Goal: Task Accomplishment & Management: Manage account settings

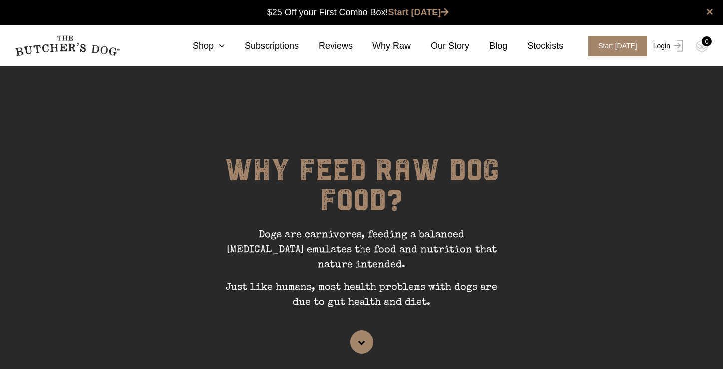
click at [677, 47] on img at bounding box center [676, 46] width 13 height 12
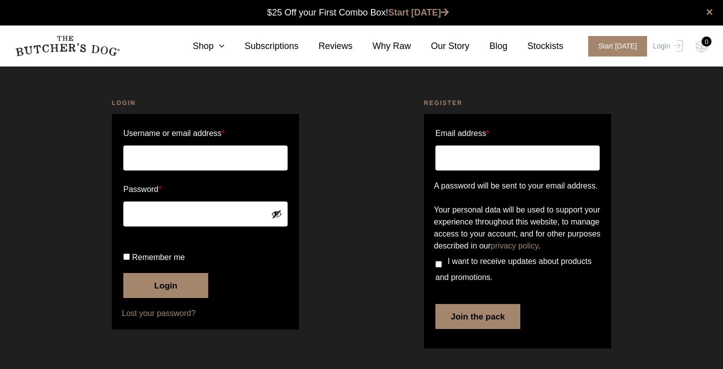
scroll to position [0, 0]
type input "rd@rickdavis.com.au"
click at [168, 298] on button "Login" at bounding box center [165, 285] width 85 height 25
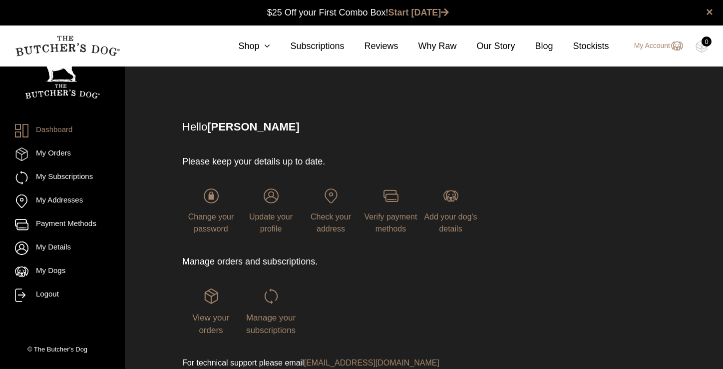
scroll to position [0, 0]
click at [258, 325] on span "Manage your subscriptions" at bounding box center [270, 323] width 49 height 22
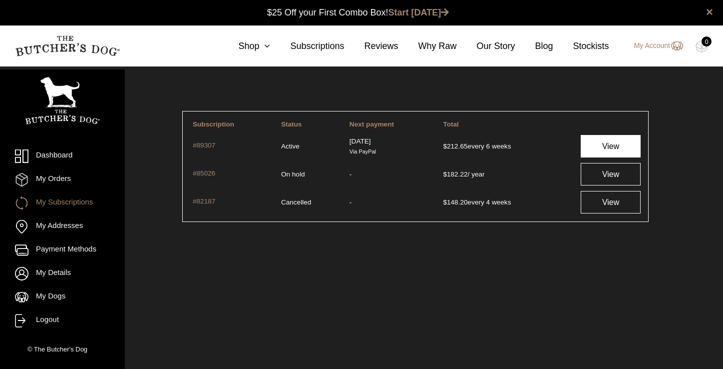
click at [607, 147] on link "View" at bounding box center [611, 146] width 60 height 22
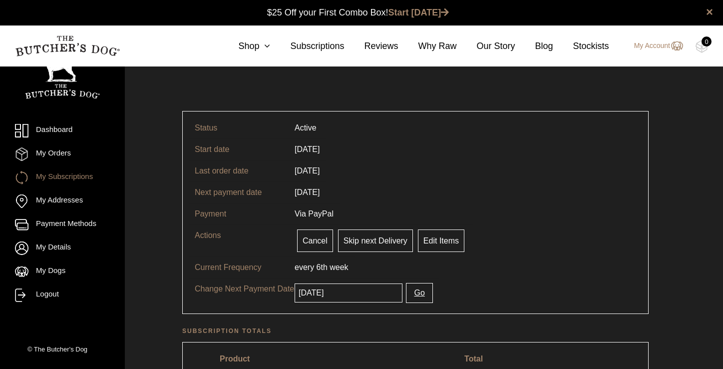
scroll to position [0, 0]
click at [450, 238] on link "Edit Items" at bounding box center [441, 240] width 46 height 22
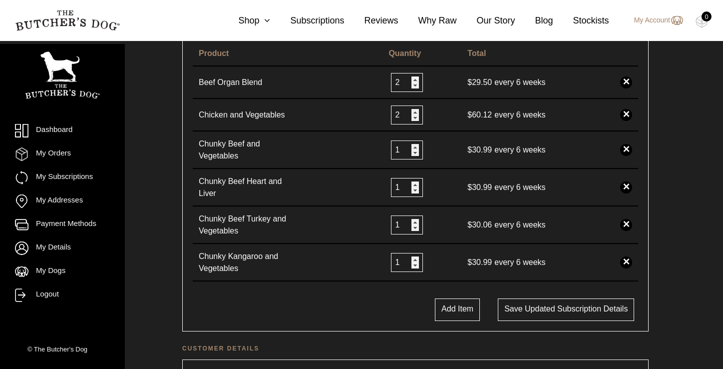
scroll to position [263, 0]
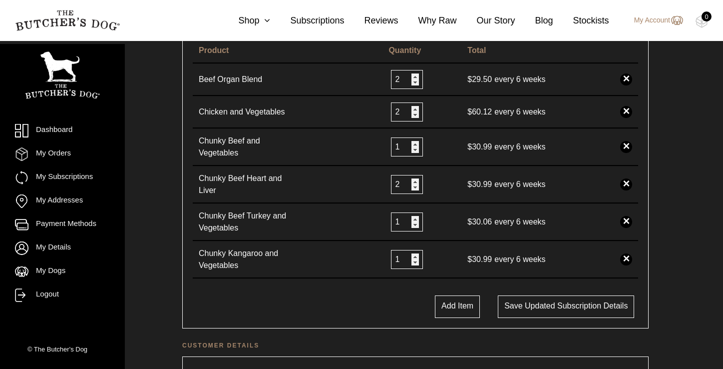
type input "2"
click at [413, 181] on input "2" at bounding box center [407, 184] width 32 height 19
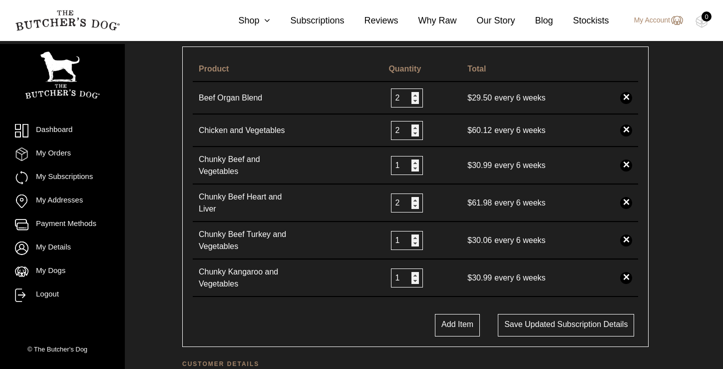
scroll to position [231, 0]
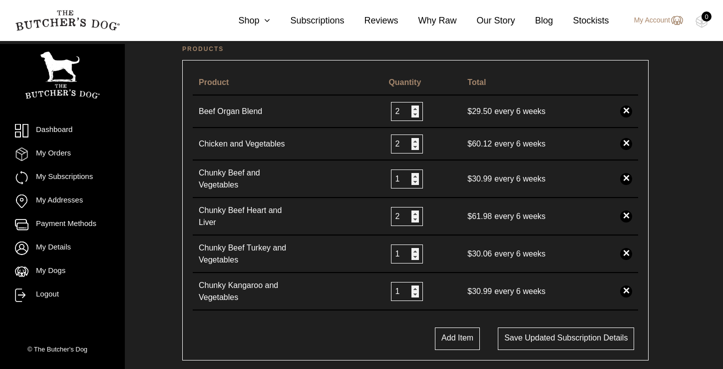
click at [627, 111] on link "×" at bounding box center [626, 111] width 12 height 12
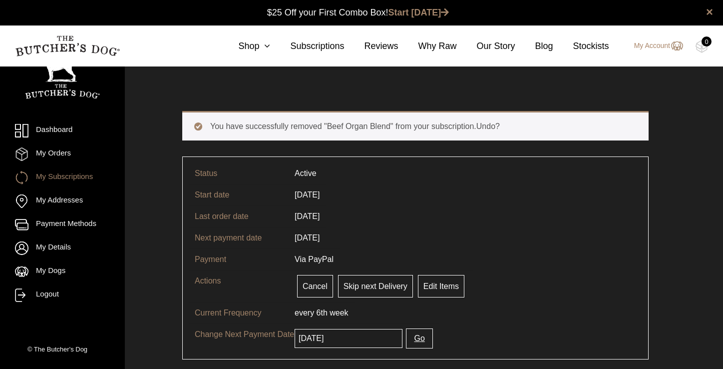
scroll to position [0, 0]
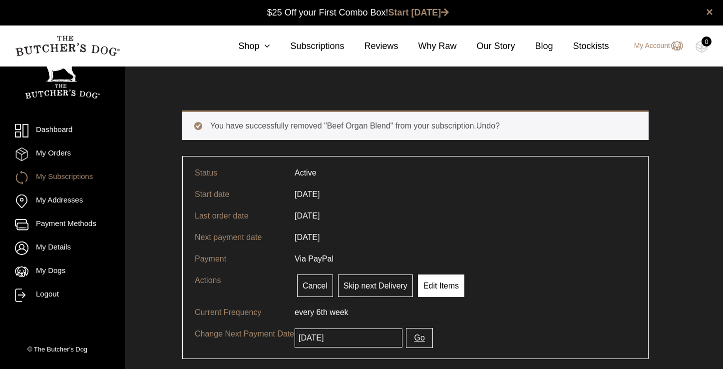
click at [447, 288] on link "Edit Items" at bounding box center [441, 285] width 46 height 22
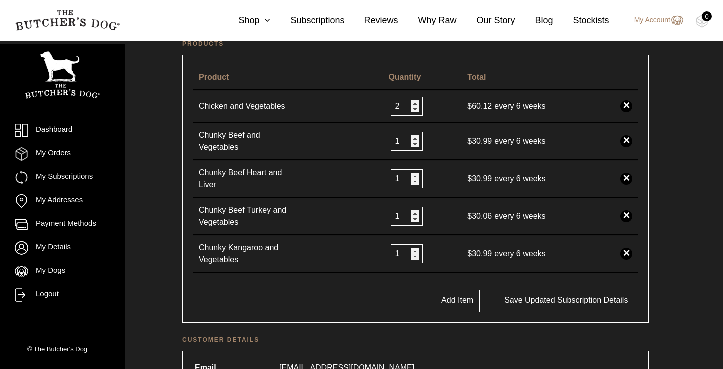
scroll to position [236, 0]
click at [452, 302] on button "Add Item" at bounding box center [457, 300] width 45 height 22
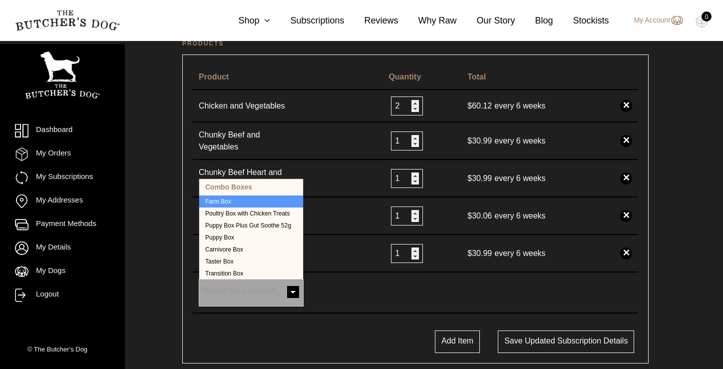
click at [233, 288] on span "Search for a product…" at bounding box center [243, 290] width 80 height 8
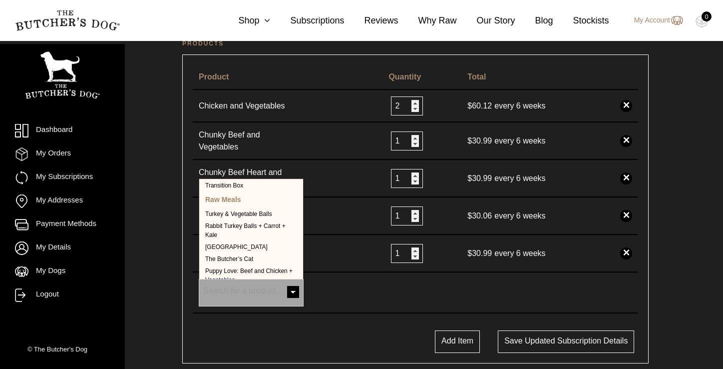
scroll to position [108, 0]
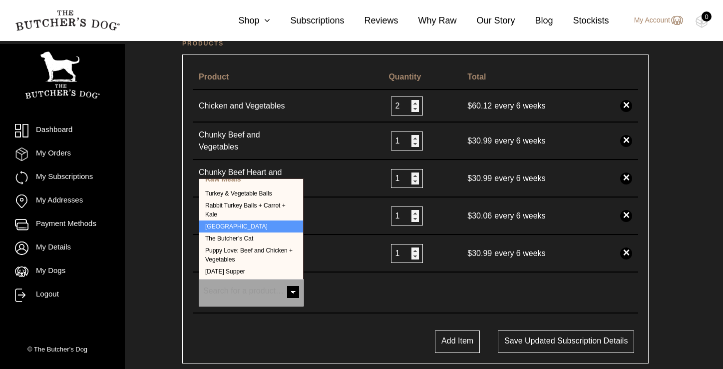
select select "1181"
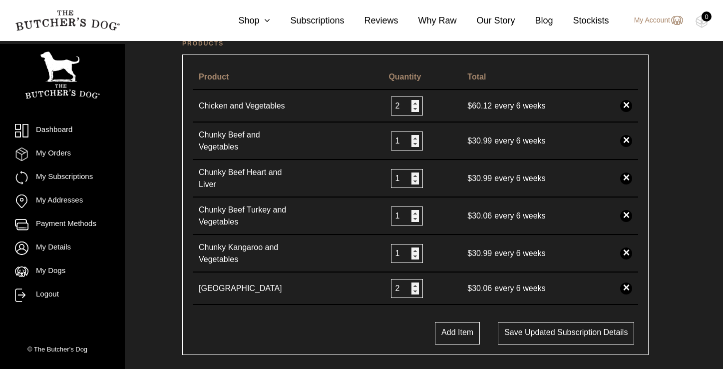
type input "2"
click at [412, 286] on input "2" at bounding box center [407, 288] width 32 height 19
click at [456, 337] on button "Add Item" at bounding box center [457, 333] width 45 height 22
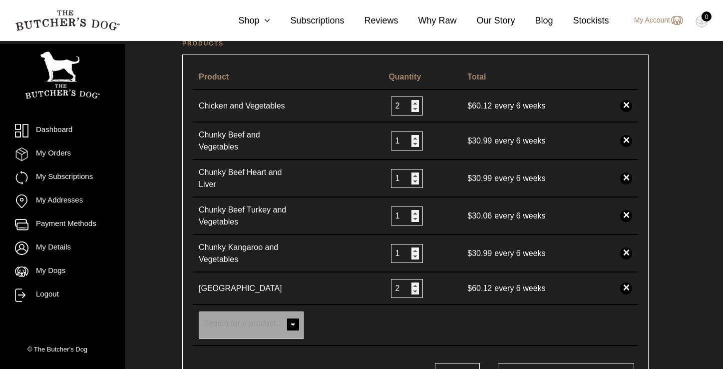
click at [230, 324] on span "Search for a product…" at bounding box center [243, 323] width 80 height 8
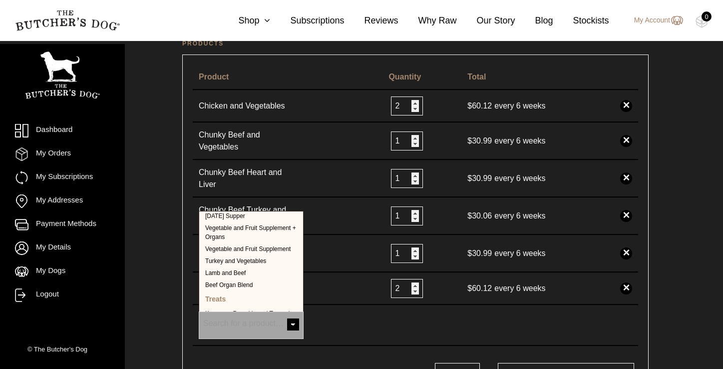
scroll to position [195, 0]
select select "244"
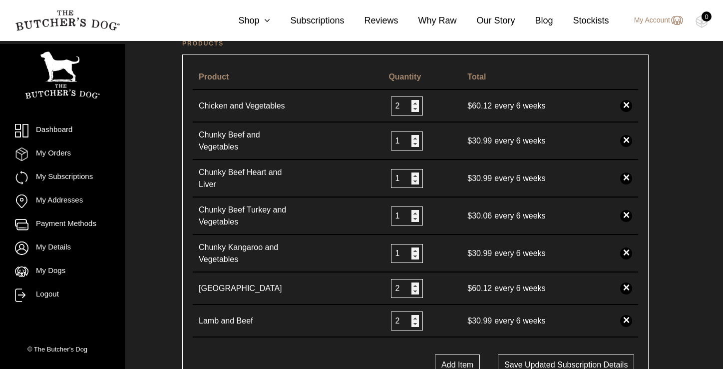
type input "2"
click at [415, 318] on input "2" at bounding box center [407, 320] width 32 height 19
click at [355, 343] on div "Product Quantity Total Chicken and Vegetables 2 $ 60.12 every 6 weeks × × Chunk…" at bounding box center [415, 220] width 466 height 333
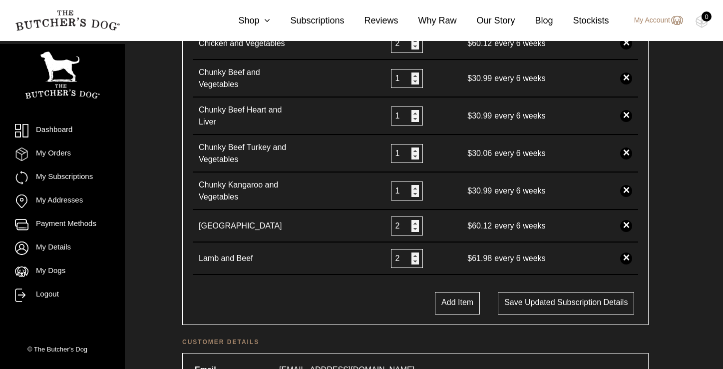
scroll to position [296, 0]
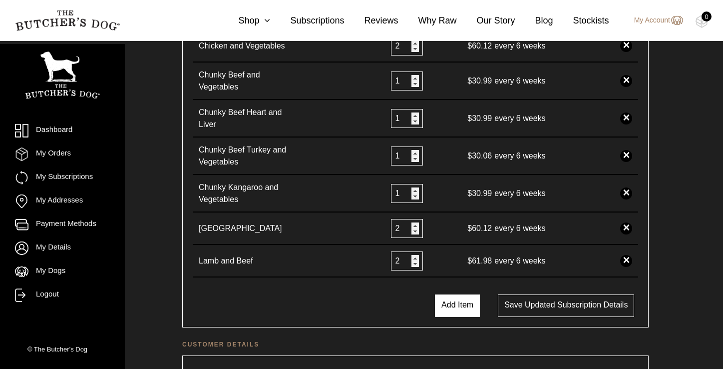
click at [452, 310] on button "Add Item" at bounding box center [457, 305] width 45 height 22
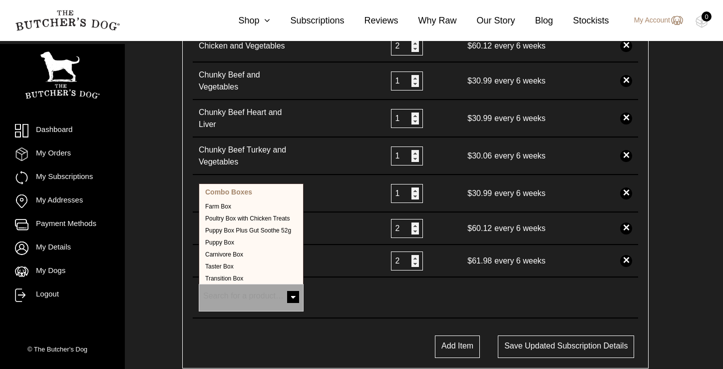
click at [221, 295] on span "Search for a product…" at bounding box center [243, 295] width 80 height 8
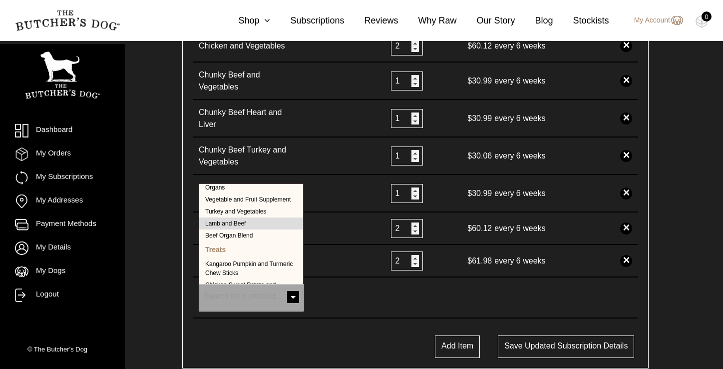
scroll to position [217, 0]
select select "232"
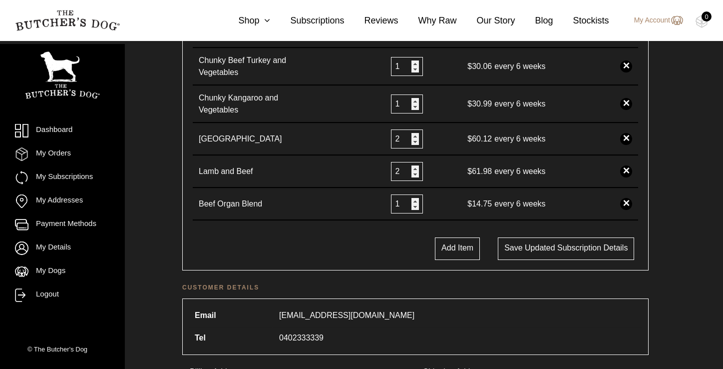
scroll to position [401, 0]
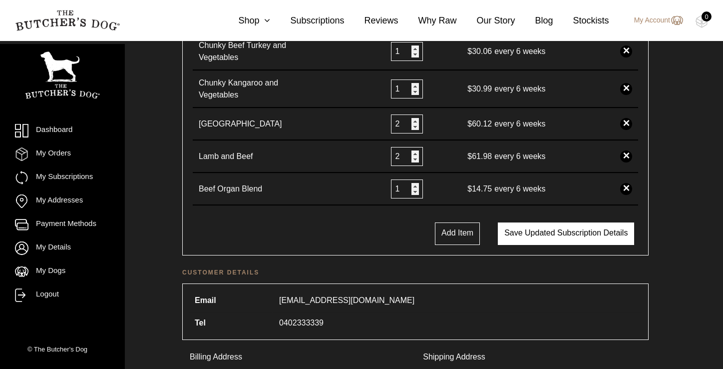
click at [580, 235] on button "Save updated subscription details" at bounding box center [566, 233] width 136 height 22
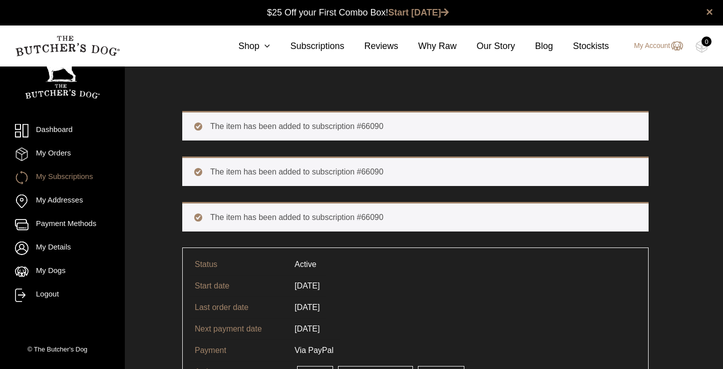
scroll to position [0, 0]
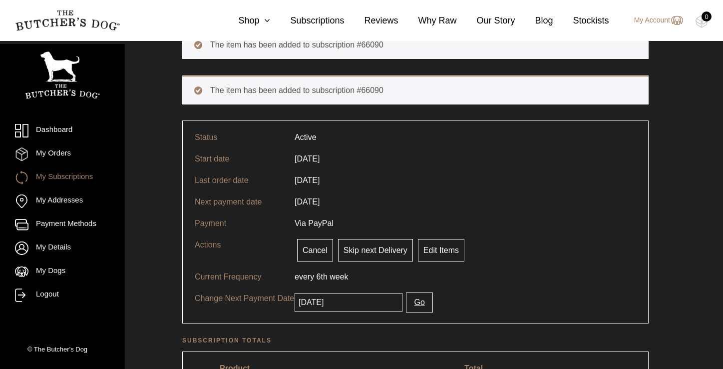
scroll to position [127, 0]
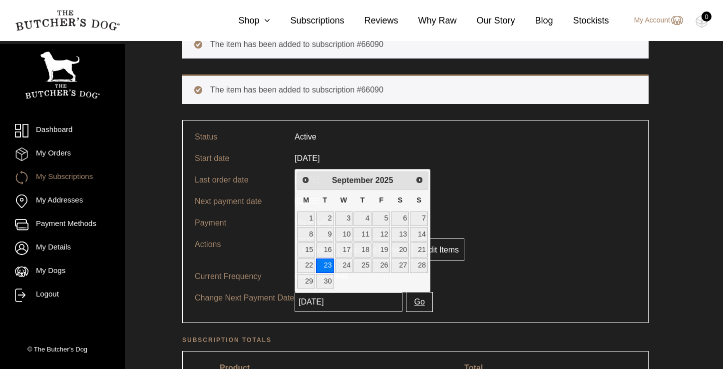
click at [357, 302] on input "2025-09-23" at bounding box center [349, 301] width 108 height 19
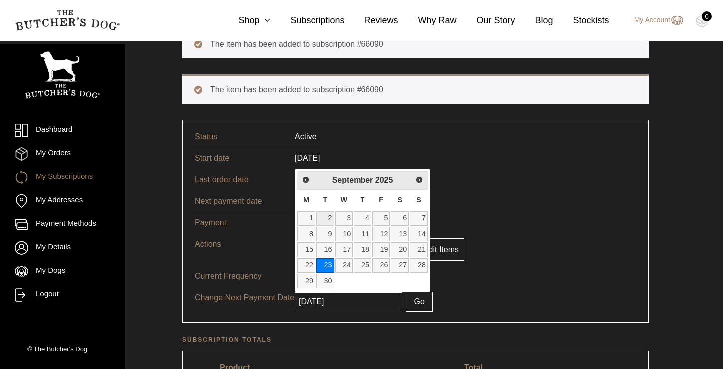
click at [328, 216] on link "2" at bounding box center [325, 218] width 18 height 14
type input "2025-09-02"
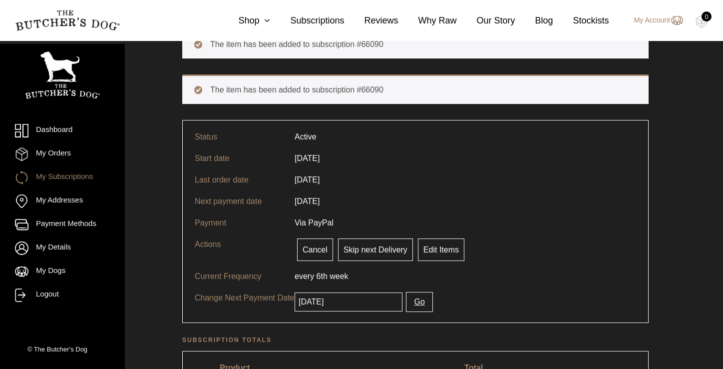
click at [452, 297] on tr "Change Next Payment Date 2025-09-02 Go" at bounding box center [415, 301] width 453 height 29
click at [470, 289] on tr "Change Next Payment Date 2025-09-02 Go" at bounding box center [415, 301] width 453 height 29
click at [347, 279] on span "week" at bounding box center [339, 276] width 18 height 8
click at [412, 304] on button "Go" at bounding box center [419, 302] width 26 height 20
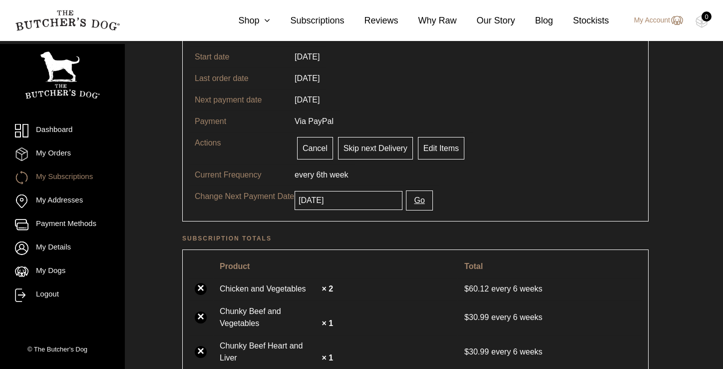
scroll to position [145, 0]
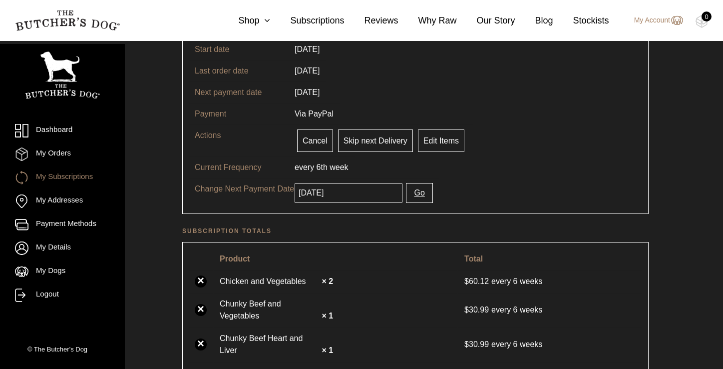
click at [375, 193] on input "2025-09-02" at bounding box center [349, 192] width 108 height 19
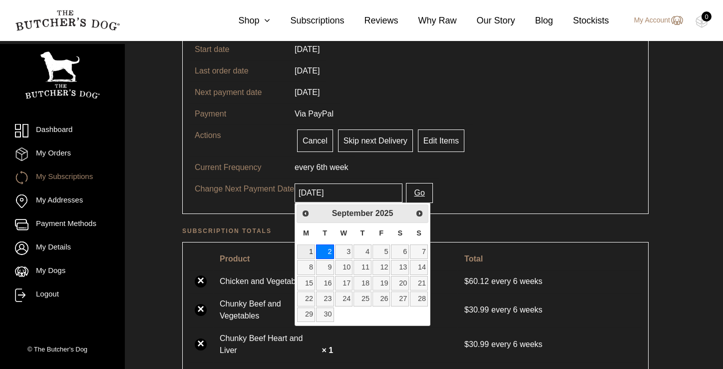
click at [306, 252] on link "1" at bounding box center [306, 251] width 18 height 14
type input "2025-09-01"
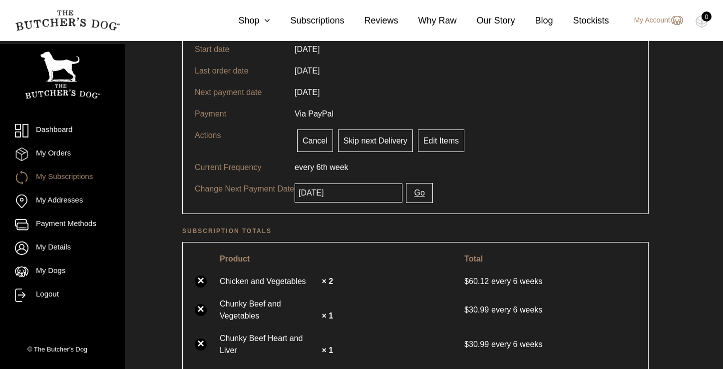
click at [415, 194] on button "Go" at bounding box center [419, 193] width 26 height 20
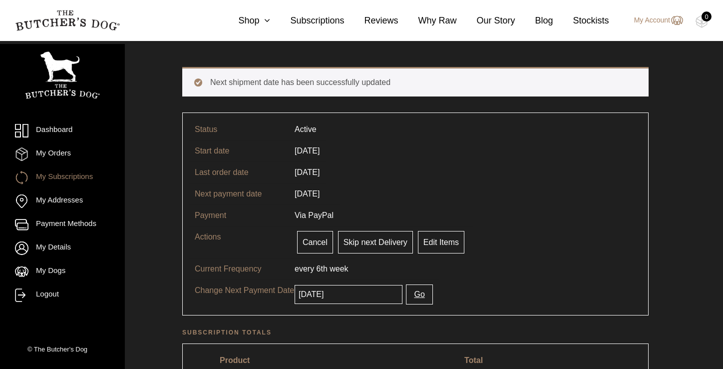
scroll to position [43, 0]
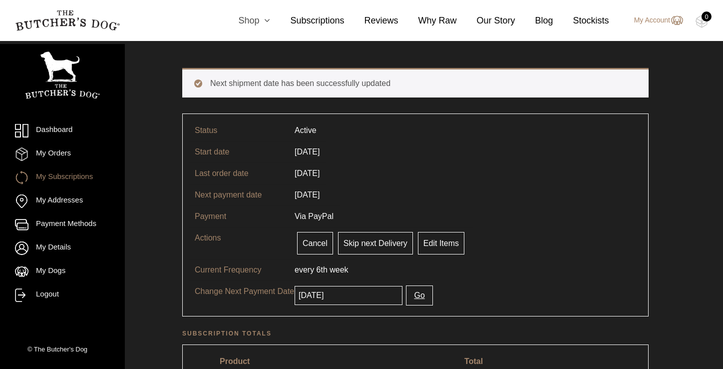
click at [255, 20] on link "Shop" at bounding box center [244, 20] width 52 height 13
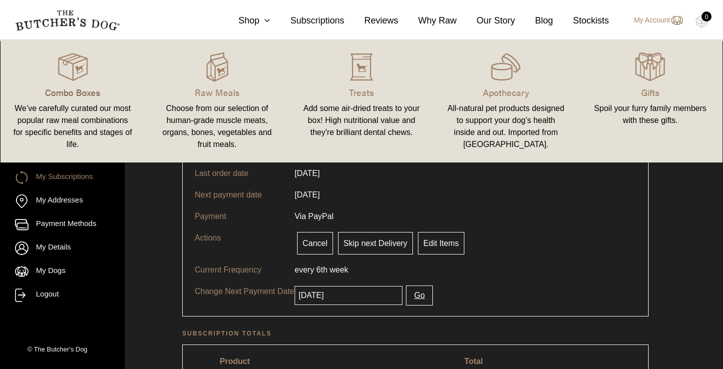
click at [91, 91] on p "Combo Boxes" at bounding box center [72, 91] width 120 height 13
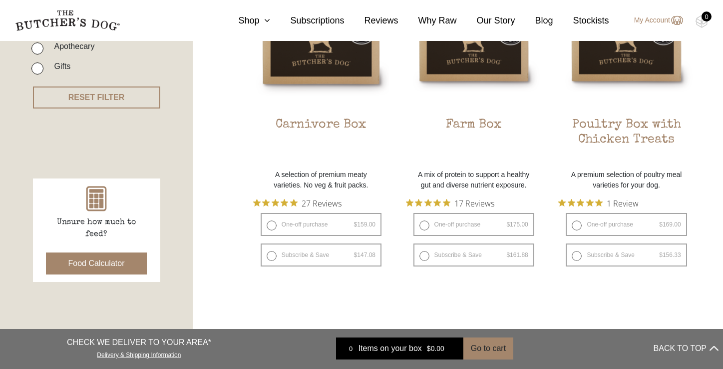
scroll to position [330, 0]
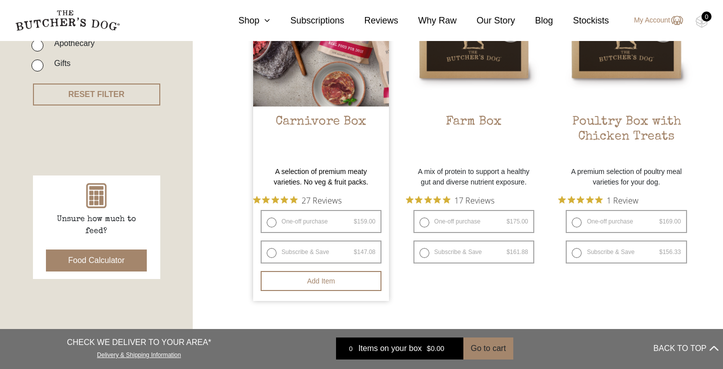
click at [316, 118] on h2 "Carnivore Box" at bounding box center [321, 137] width 136 height 47
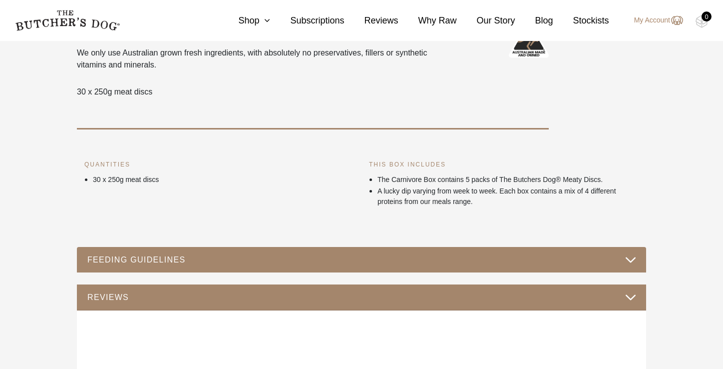
scroll to position [333, 0]
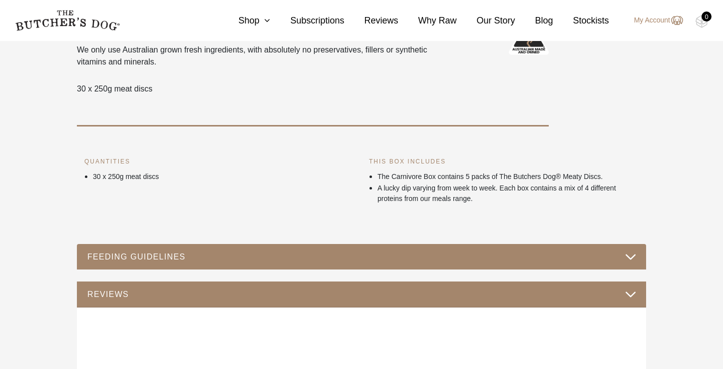
click at [633, 259] on button "FEEDING GUIDELINES" at bounding box center [361, 256] width 549 height 13
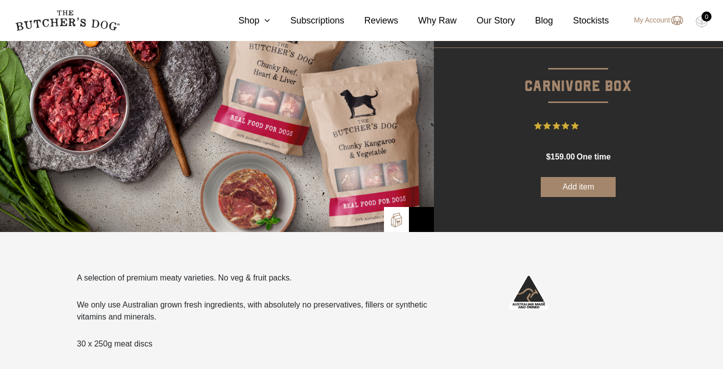
scroll to position [0, 0]
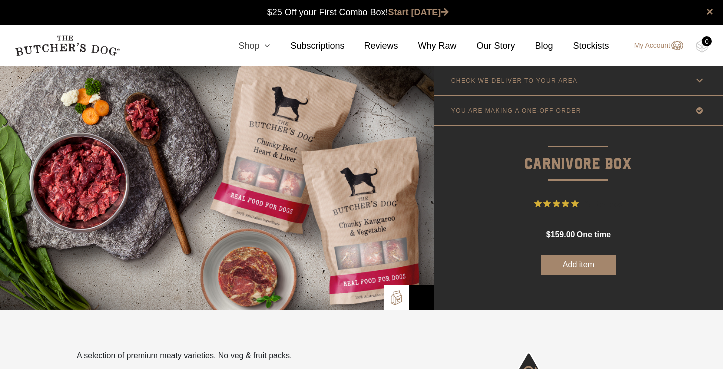
click at [264, 46] on icon at bounding box center [264, 45] width 11 height 9
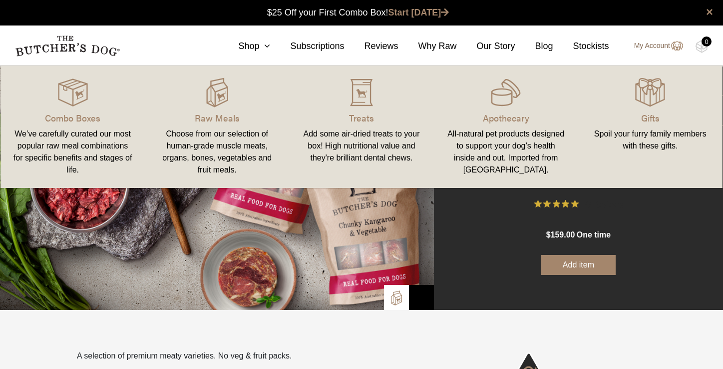
click at [651, 47] on link "My Account" at bounding box center [653, 46] width 59 height 12
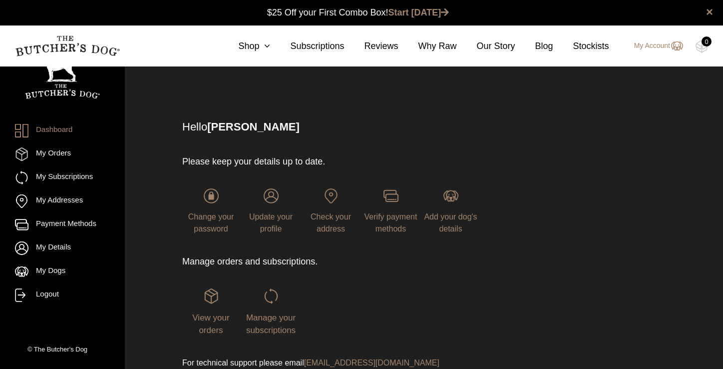
scroll to position [0, 0]
click at [263, 46] on icon at bounding box center [264, 45] width 11 height 9
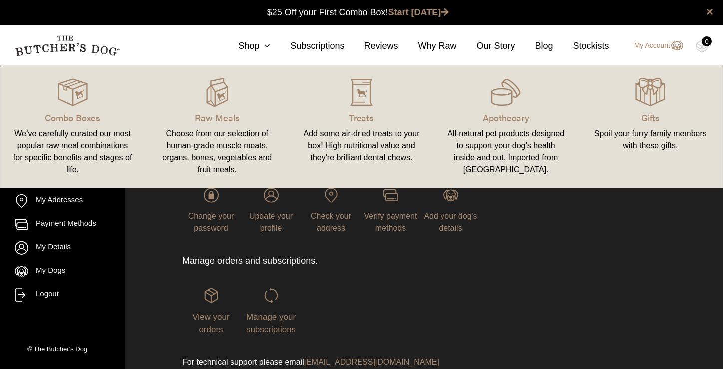
click at [354, 132] on div "Add some air-dried treats to your box! High nutritional value and they're brill…" at bounding box center [361, 146] width 120 height 36
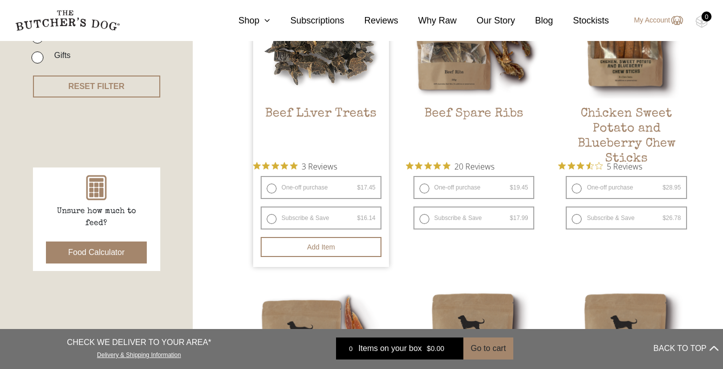
scroll to position [341, 0]
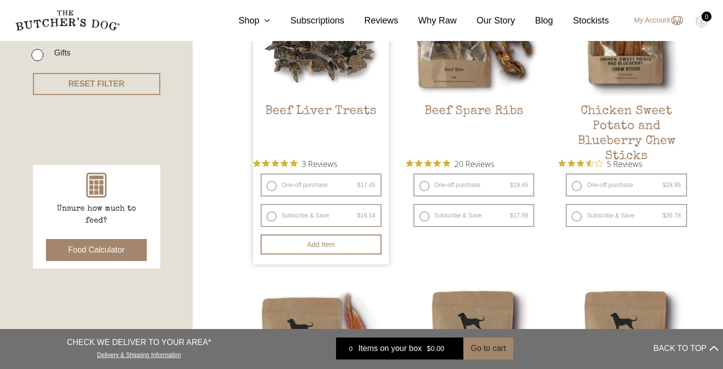
click at [272, 187] on label "One-off purchase $ 17.45 — or subscribe and save 7.5%" at bounding box center [321, 184] width 121 height 23
radio input "true"
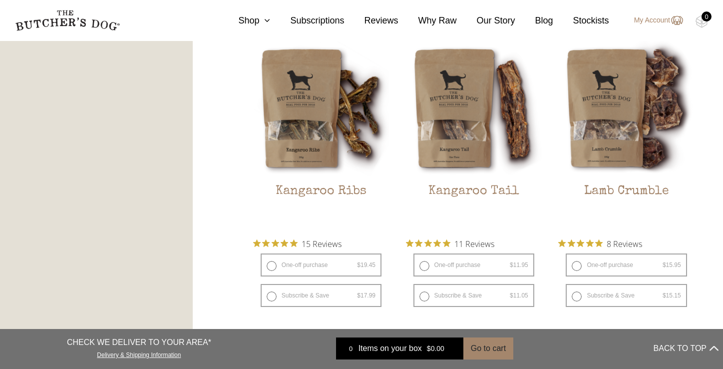
scroll to position [918, 0]
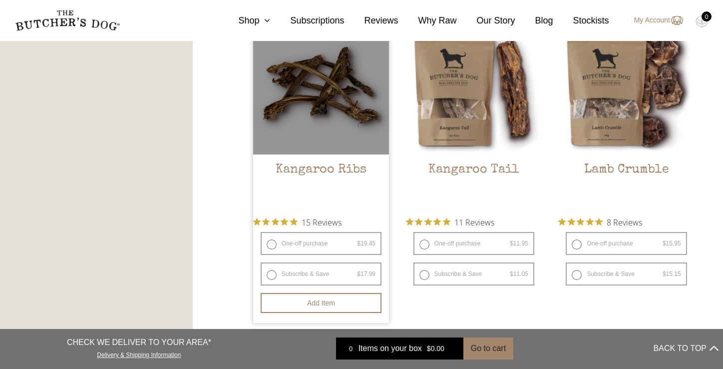
click at [271, 244] on label "One-off purchase $ 19.45 — or subscribe and save 7.5%" at bounding box center [321, 243] width 121 height 23
radio input "true"
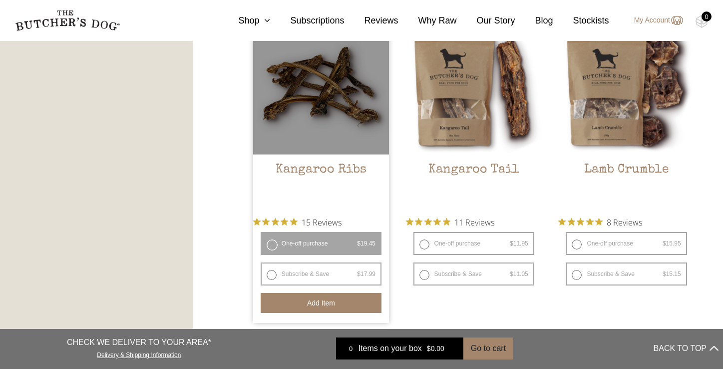
click at [313, 306] on button "Add item" at bounding box center [321, 303] width 121 height 20
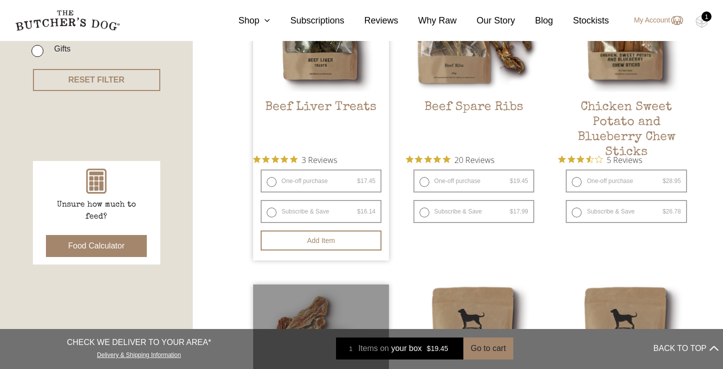
scroll to position [380, 0]
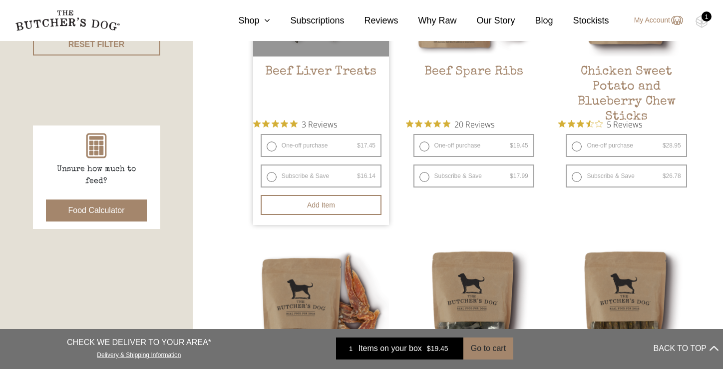
click at [270, 143] on label "One-off purchase $ 17.45 — or subscribe and save 7.5%" at bounding box center [321, 145] width 121 height 23
radio input "true"
radio input "false"
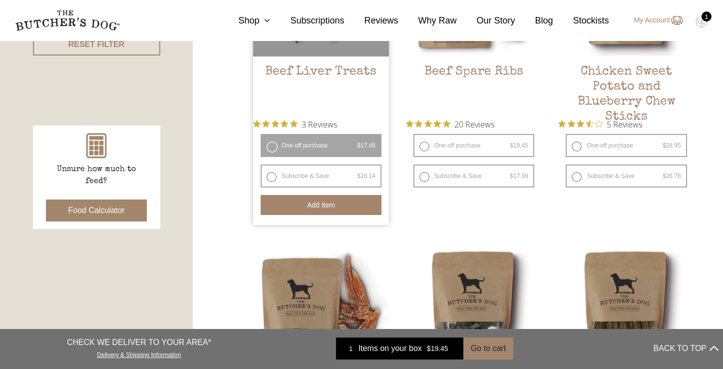
click at [328, 207] on button "Add item" at bounding box center [321, 205] width 121 height 20
click at [705, 18] on div "2" at bounding box center [707, 16] width 10 height 10
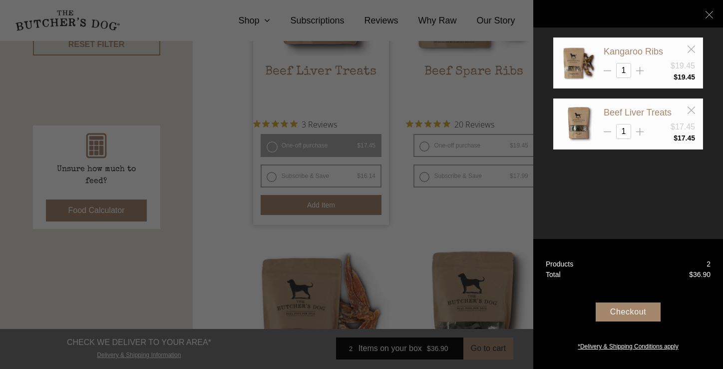
click at [418, 218] on div at bounding box center [361, 184] width 723 height 369
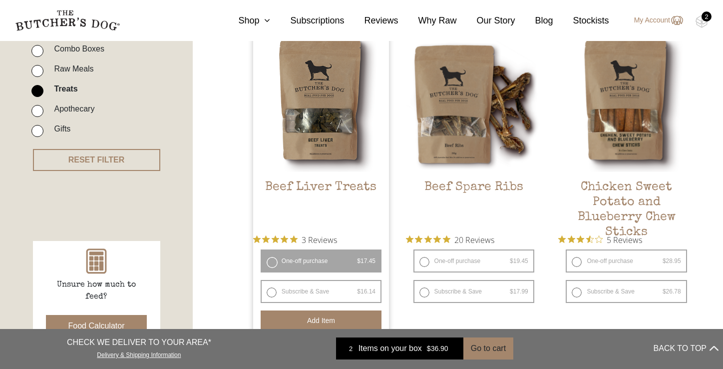
scroll to position [263, 0]
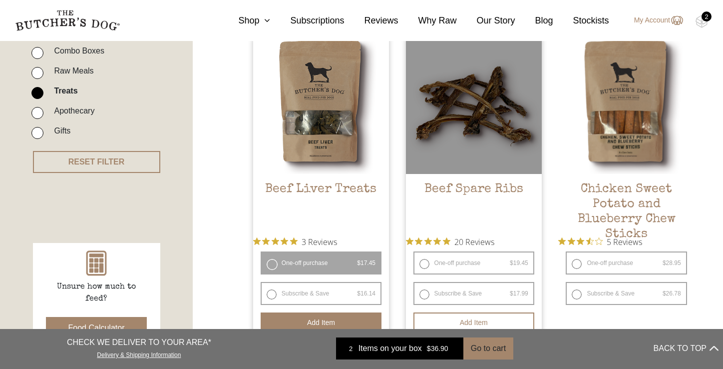
click at [426, 264] on label "One-off purchase $ 19.45 — or subscribe and save 7.5%" at bounding box center [474, 262] width 121 height 23
radio input "true"
radio input "false"
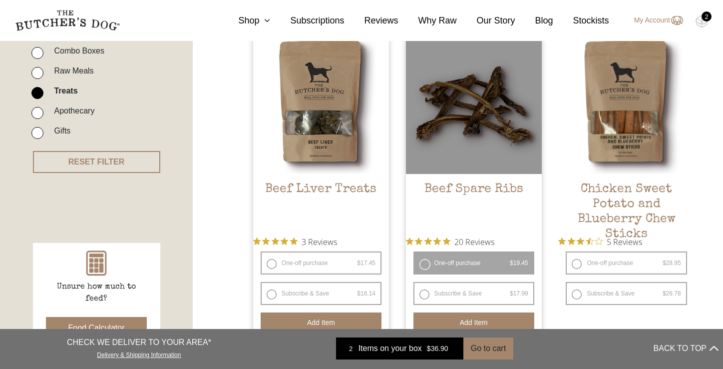
click at [473, 321] on button "Add item" at bounding box center [474, 322] width 121 height 20
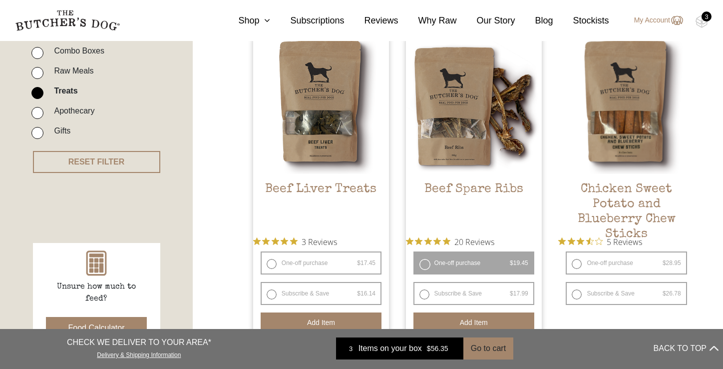
click at [708, 20] on div "3" at bounding box center [707, 16] width 10 height 10
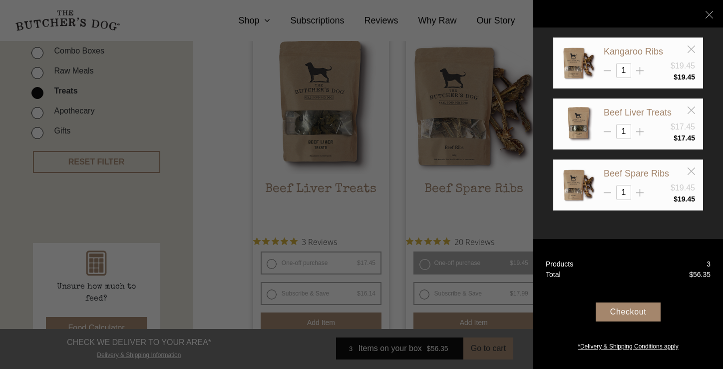
click at [626, 314] on div "Checkout" at bounding box center [628, 311] width 65 height 19
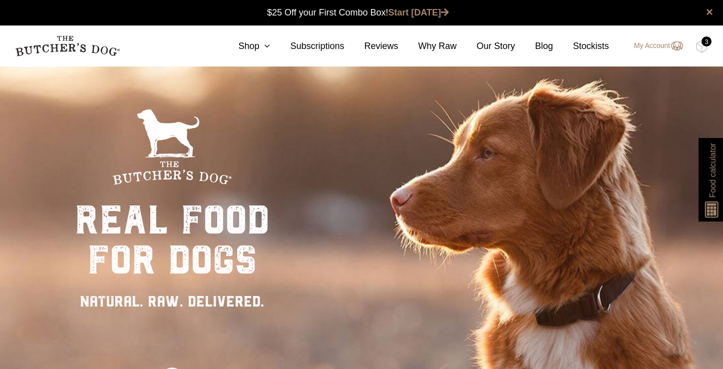
scroll to position [0, 0]
click at [705, 42] on div "3" at bounding box center [707, 41] width 10 height 10
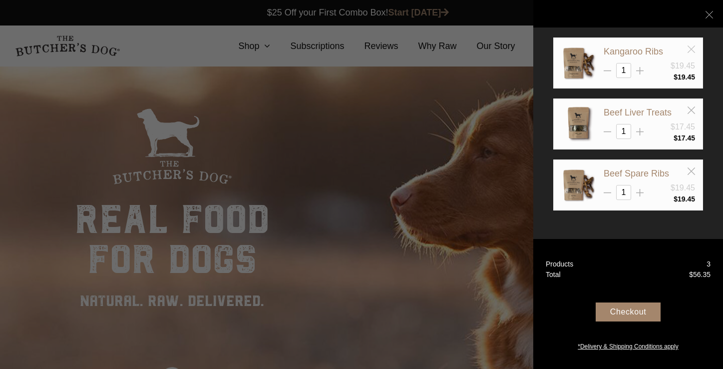
click at [692, 51] on icon at bounding box center [691, 48] width 7 height 7
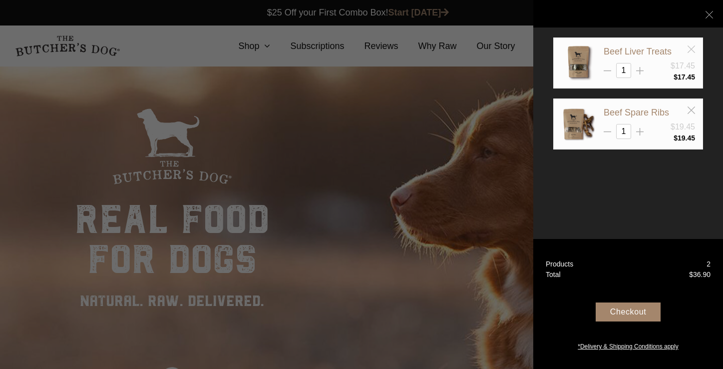
click at [692, 50] on line at bounding box center [691, 48] width 7 height 7
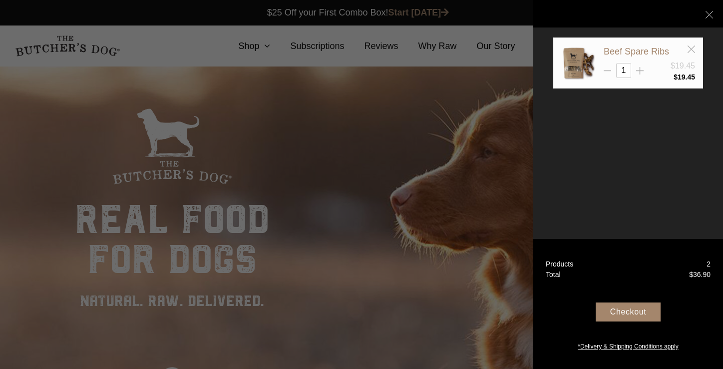
click at [692, 50] on line at bounding box center [691, 48] width 7 height 7
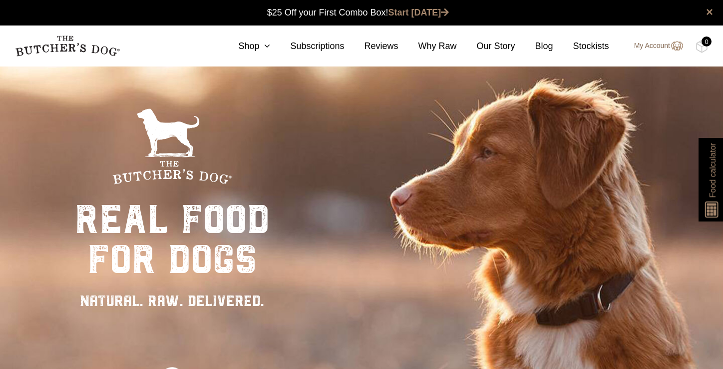
click at [647, 47] on link "My Account" at bounding box center [653, 46] width 59 height 12
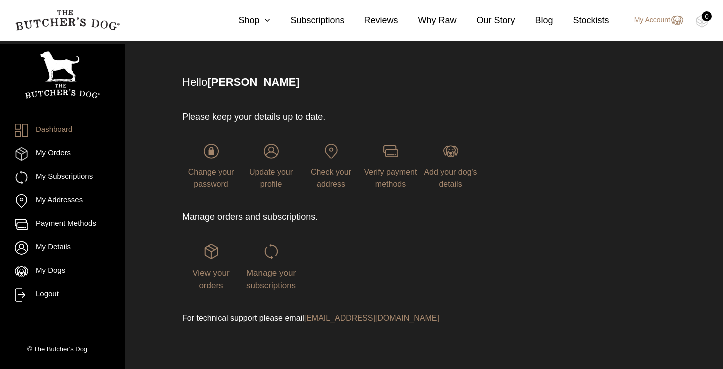
scroll to position [45, 0]
click at [217, 272] on span "View your orders" at bounding box center [210, 279] width 37 height 22
